Goal: Task Accomplishment & Management: Manage account settings

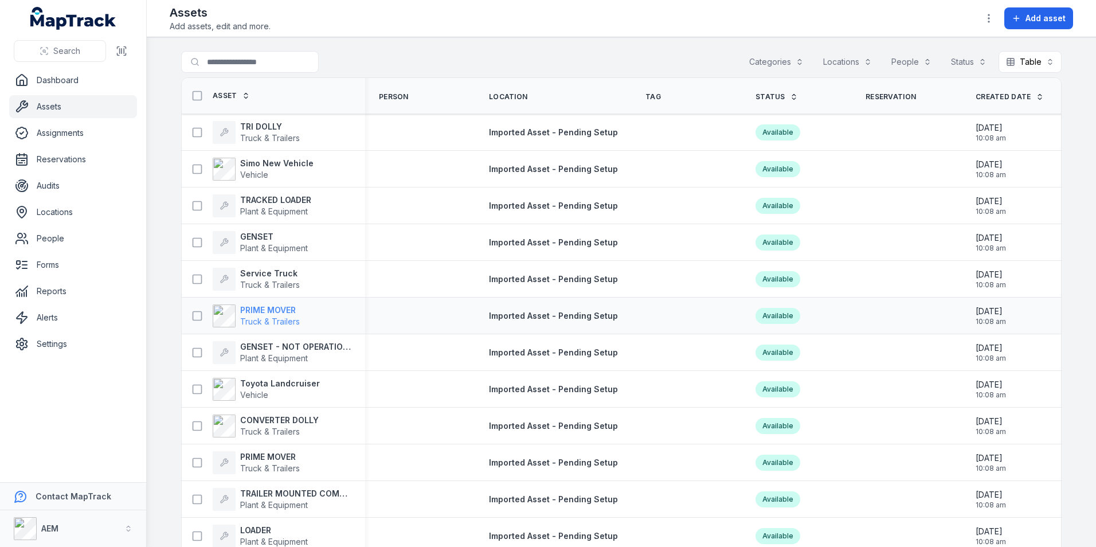
click at [268, 314] on strong "PRIME MOVER" at bounding box center [270, 309] width 60 height 11
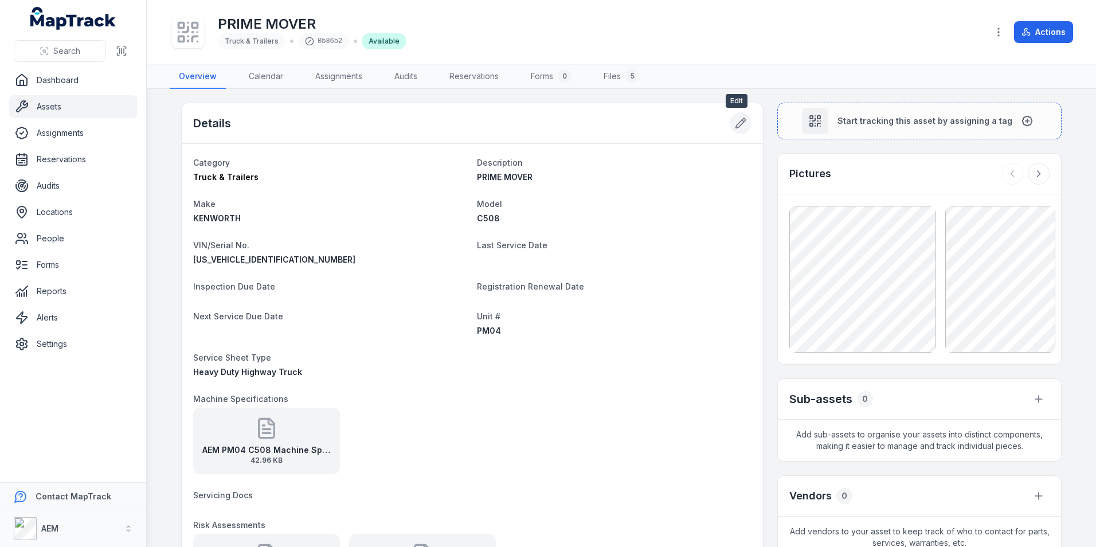
click at [737, 122] on icon at bounding box center [740, 123] width 11 height 11
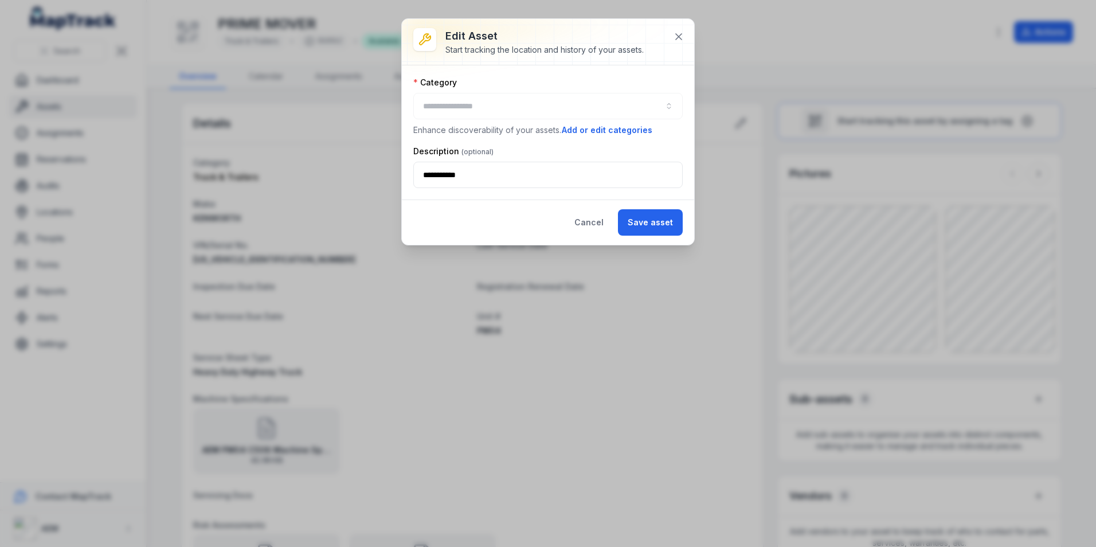
type input "**********"
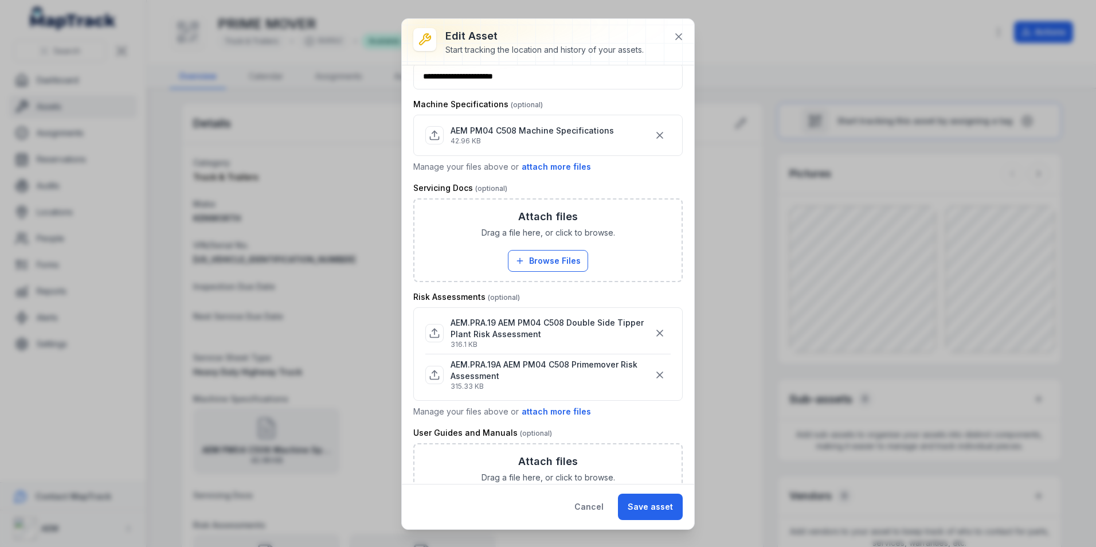
scroll to position [631, 0]
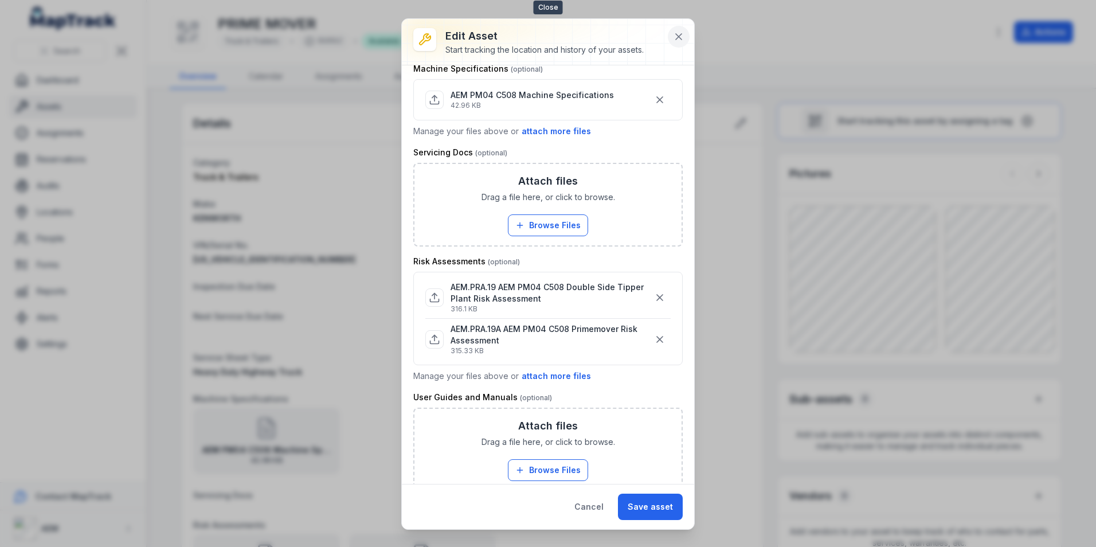
click at [675, 38] on icon at bounding box center [678, 36] width 11 height 11
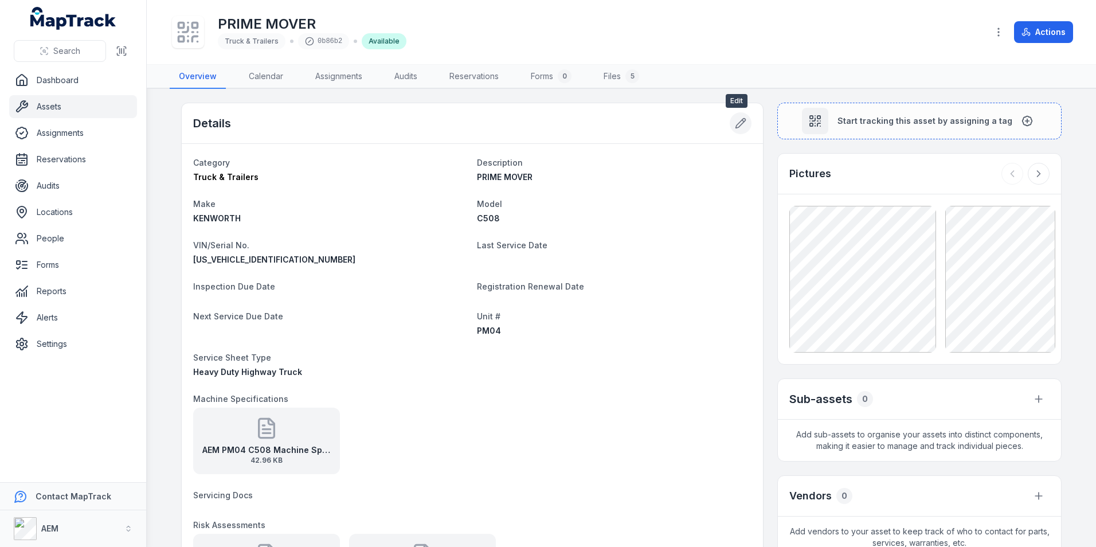
click at [736, 124] on icon at bounding box center [740, 123] width 11 height 11
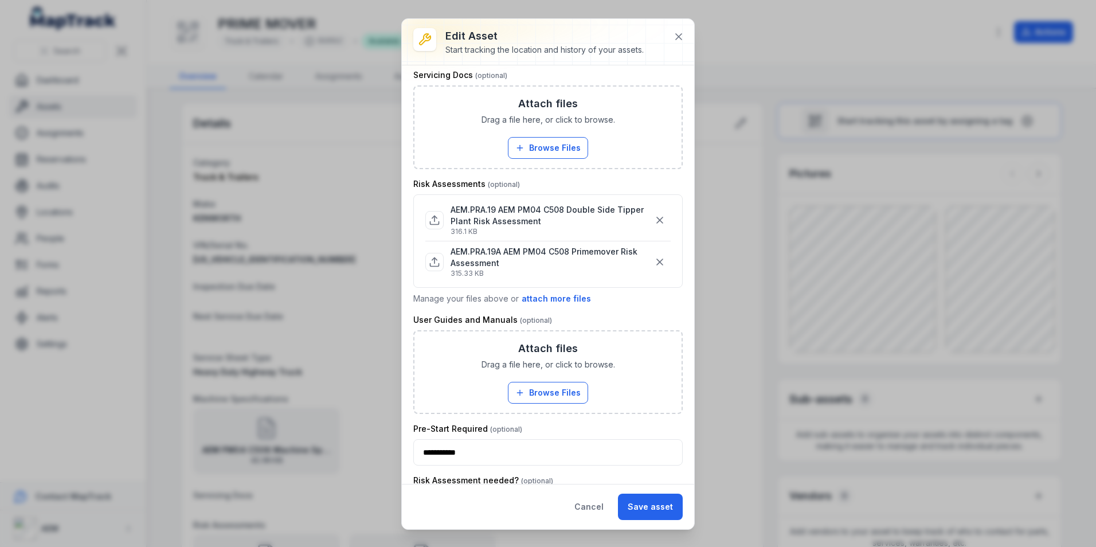
scroll to position [688, 0]
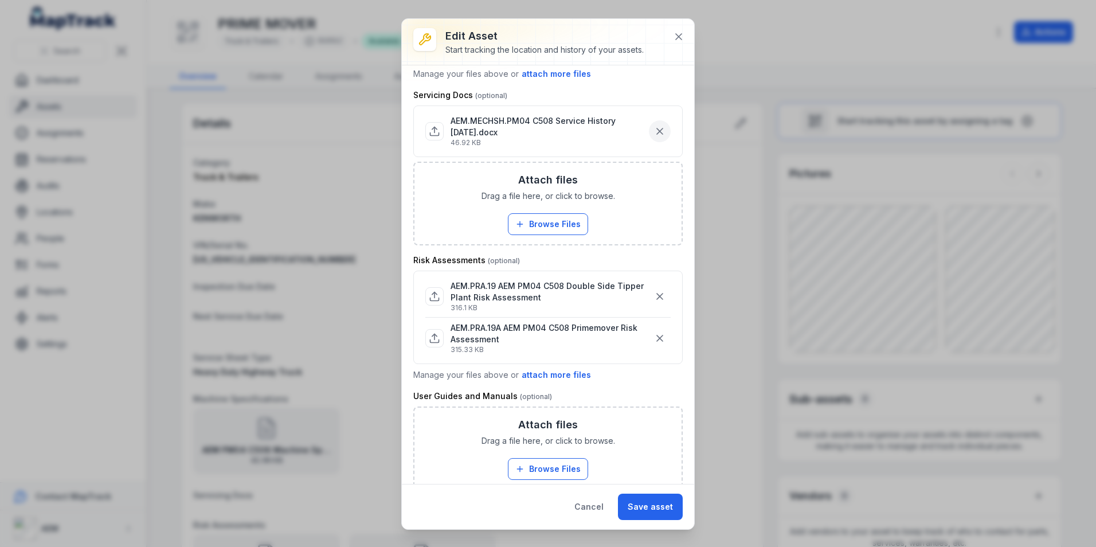
click at [654, 132] on icon "button" at bounding box center [659, 131] width 11 height 11
click at [653, 499] on button "Save asset" at bounding box center [650, 507] width 65 height 26
